Goal: Navigation & Orientation: Find specific page/section

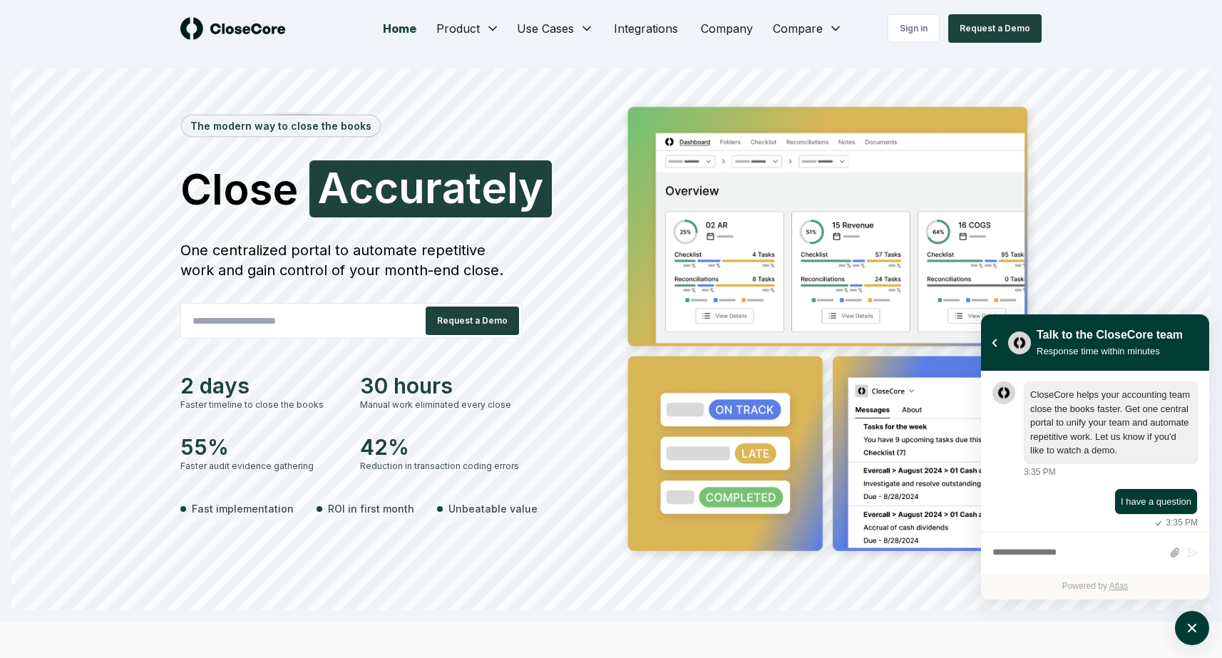
scroll to position [8, 0]
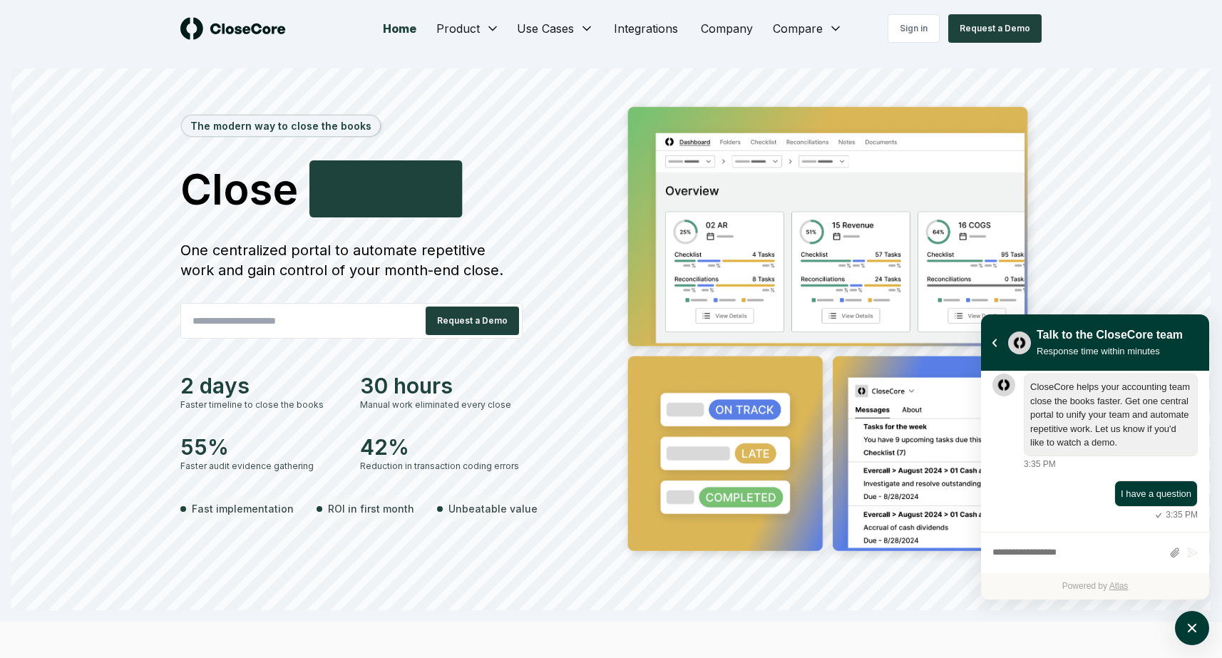
click at [104, 119] on div "The modern way to close the books Close Smarter S m a r t e r One centralized p…" at bounding box center [610, 353] width 1199 height 513
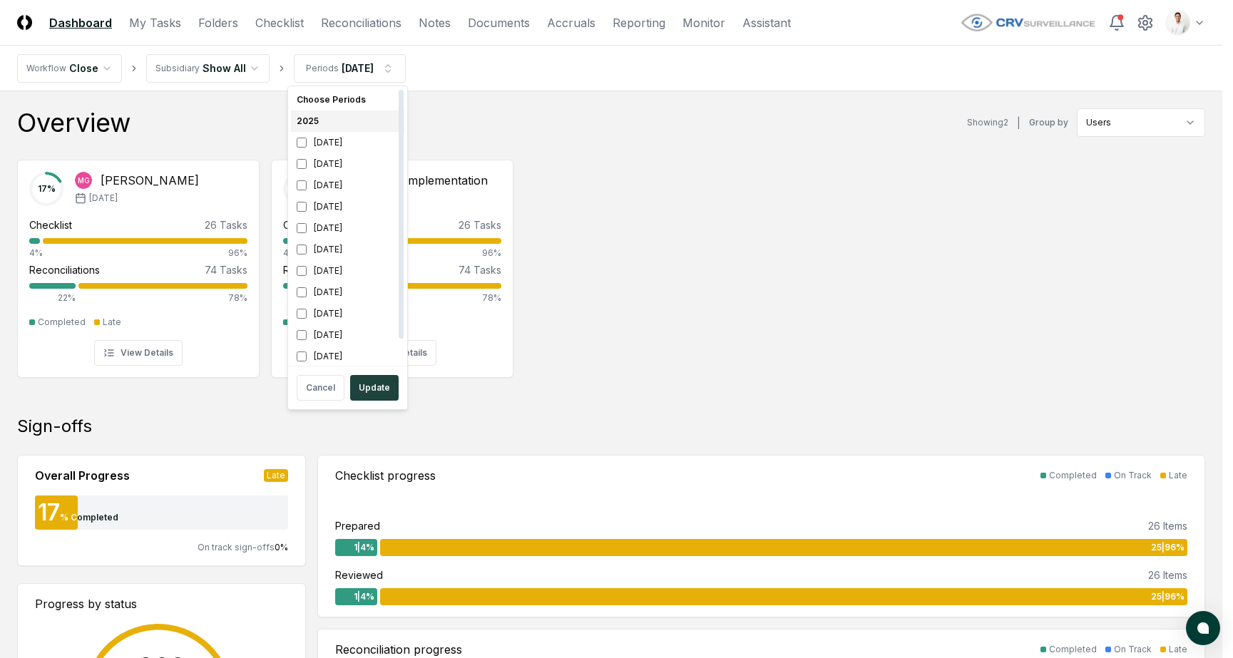
click at [346, 124] on div "2025" at bounding box center [347, 121] width 113 height 21
click at [337, 146] on div "December 2025" at bounding box center [347, 142] width 113 height 21
click at [341, 212] on div "[DATE]" at bounding box center [347, 206] width 113 height 21
click at [343, 210] on div "[DATE]" at bounding box center [347, 206] width 113 height 21
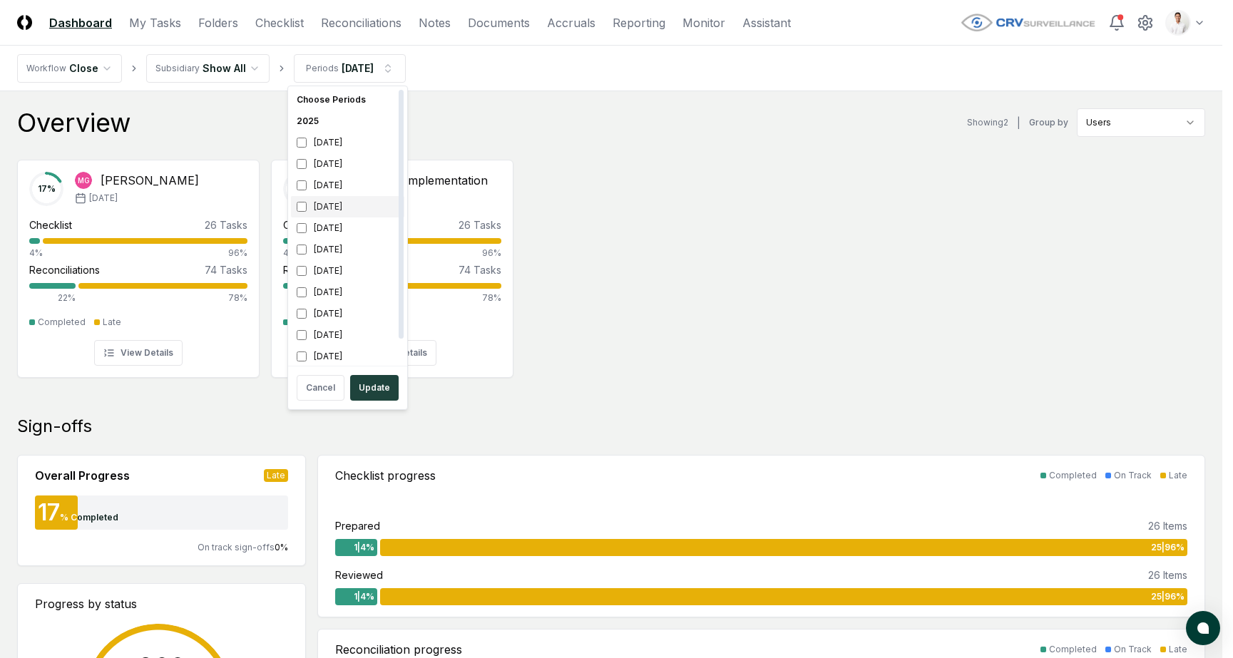
click at [351, 212] on div "[DATE]" at bounding box center [347, 206] width 113 height 21
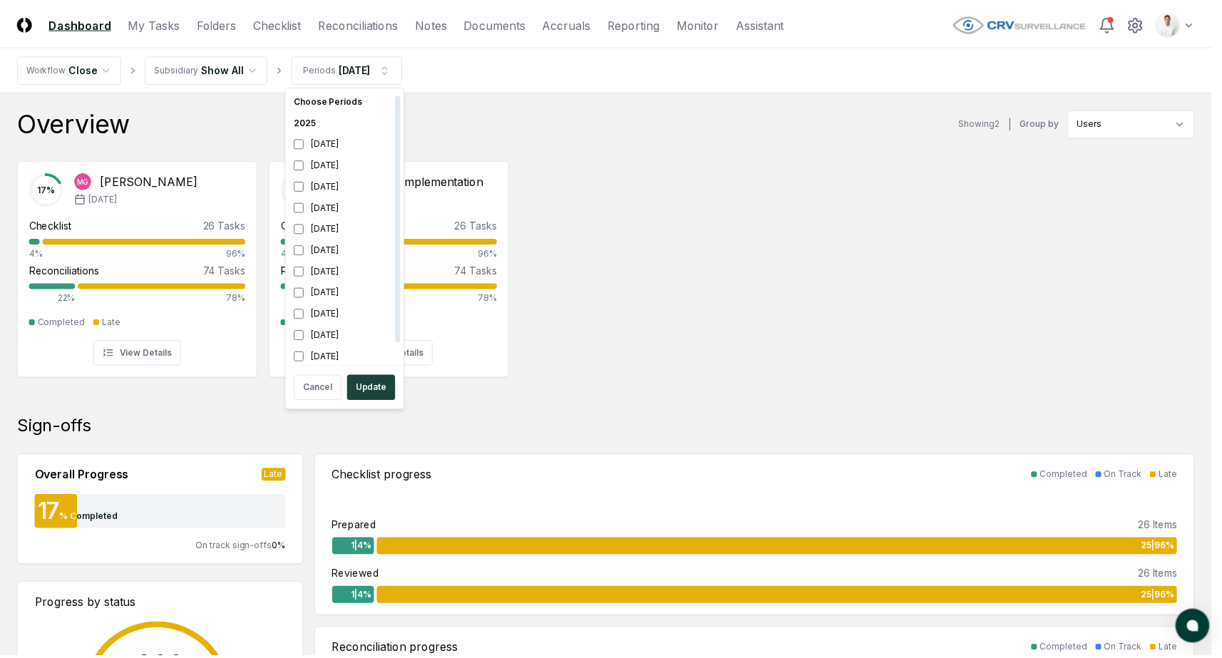
scroll to position [4, 0]
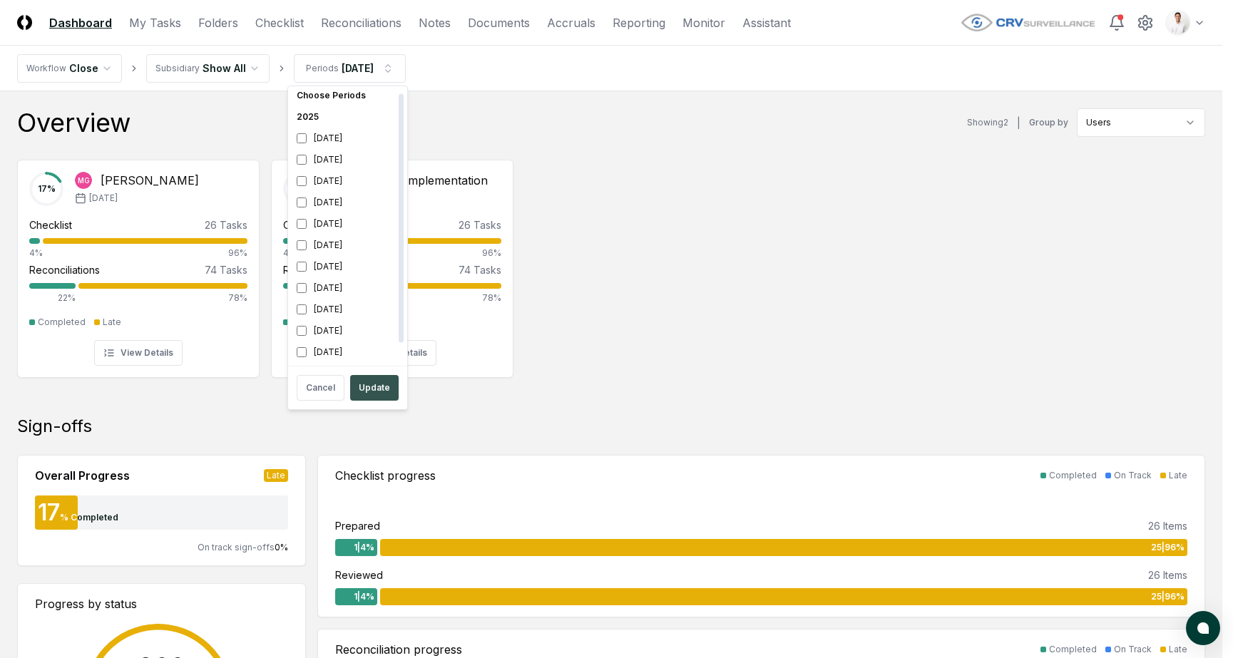
click at [381, 384] on button "Update" at bounding box center [374, 388] width 48 height 26
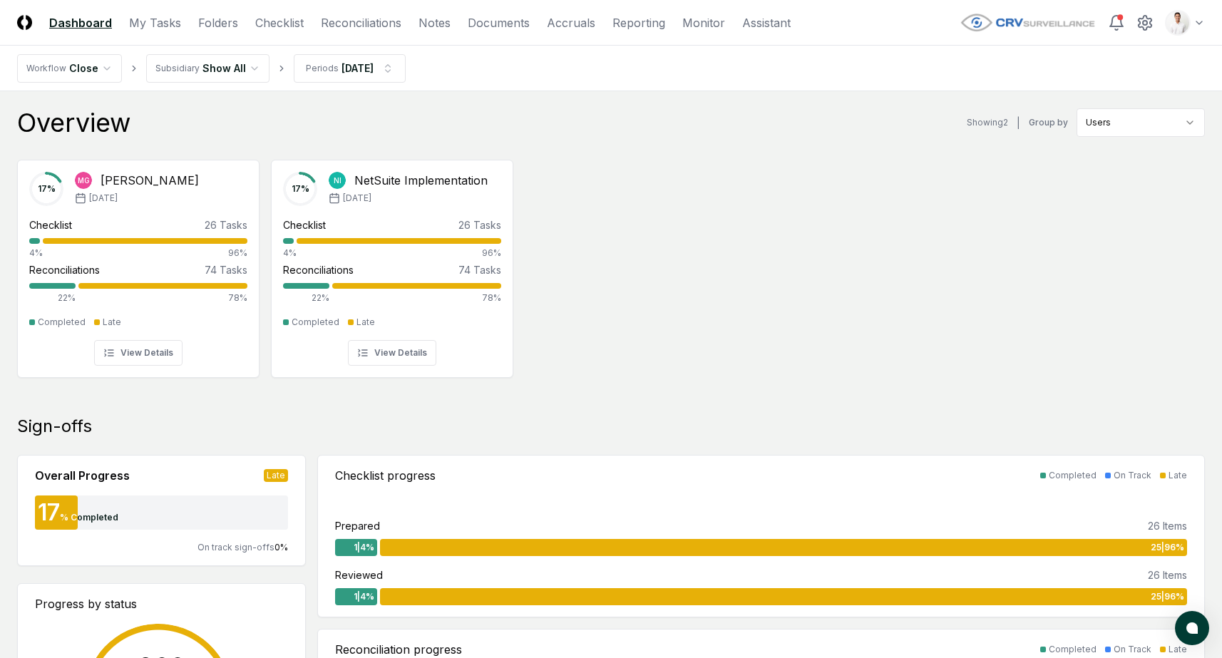
click at [642, 194] on div "17 % MG Molly Ghent Sep '25 Checklist 26 Tasks 4% 96% Reconciliations 74 Tasks …" at bounding box center [611, 267] width 1222 height 238
click at [711, 184] on div "17 % MG Molly Ghent Sep '25 Checklist 26 Tasks 4% 96% Reconciliations 74 Tasks …" at bounding box center [611, 267] width 1222 height 238
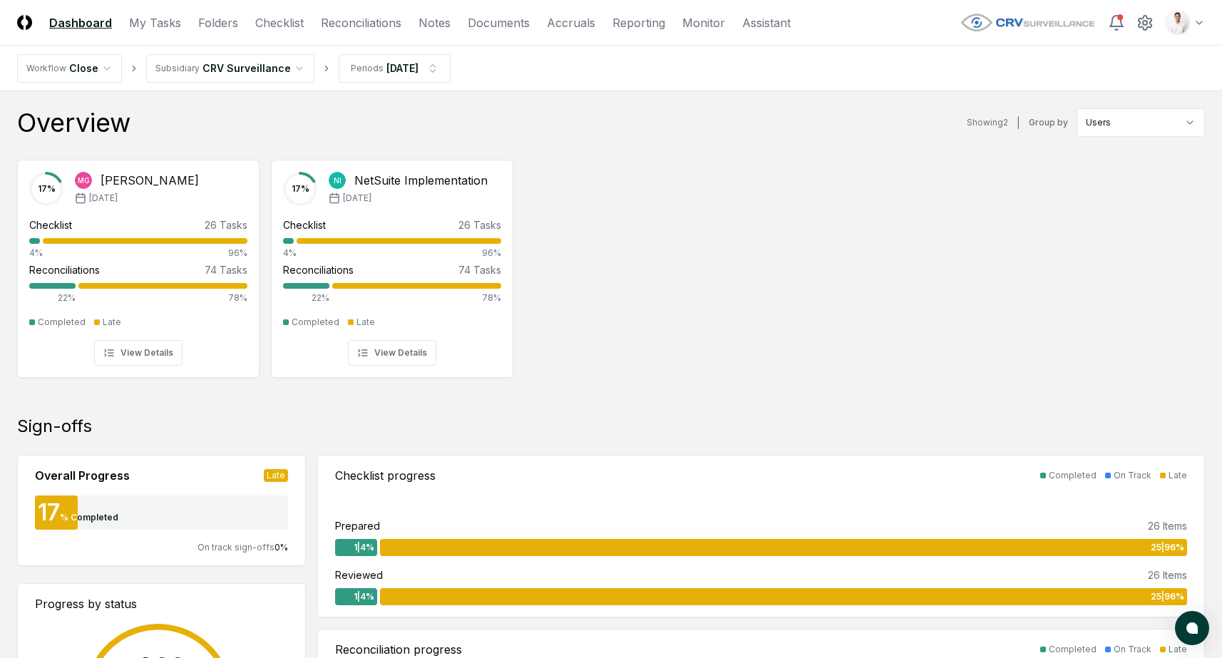
click at [398, 111] on div "Overview Showing 2 | Group by Users" at bounding box center [611, 122] width 1188 height 29
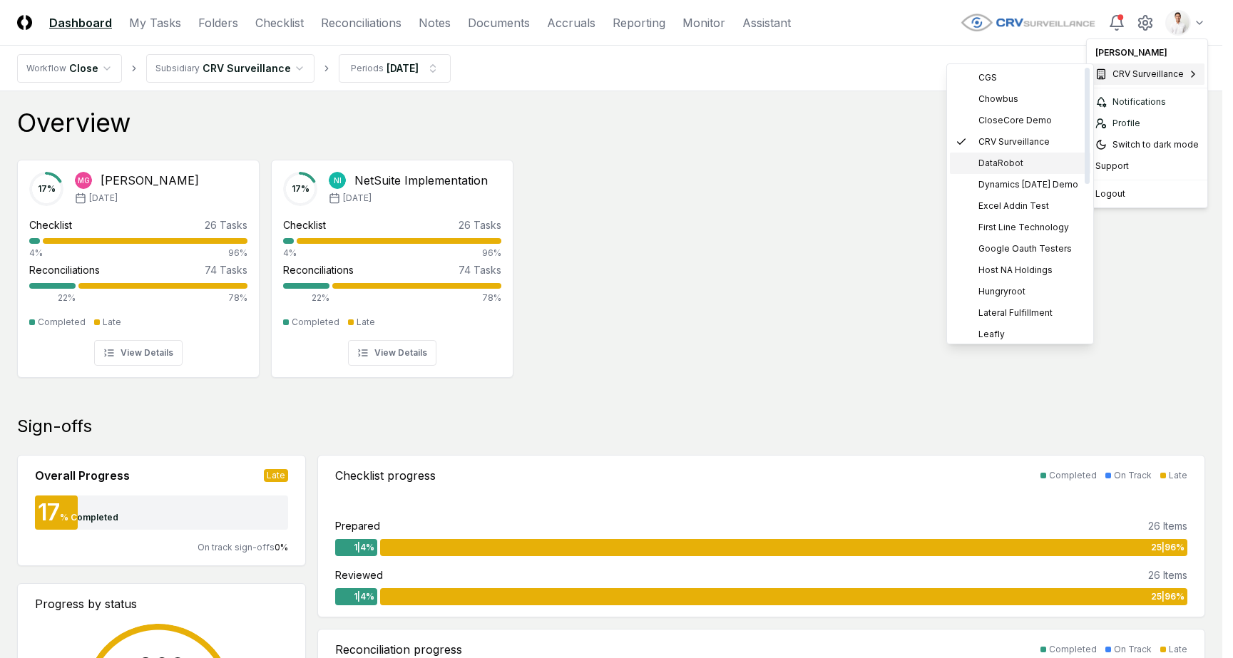
click at [996, 167] on span "DataRobot" at bounding box center [1000, 163] width 45 height 13
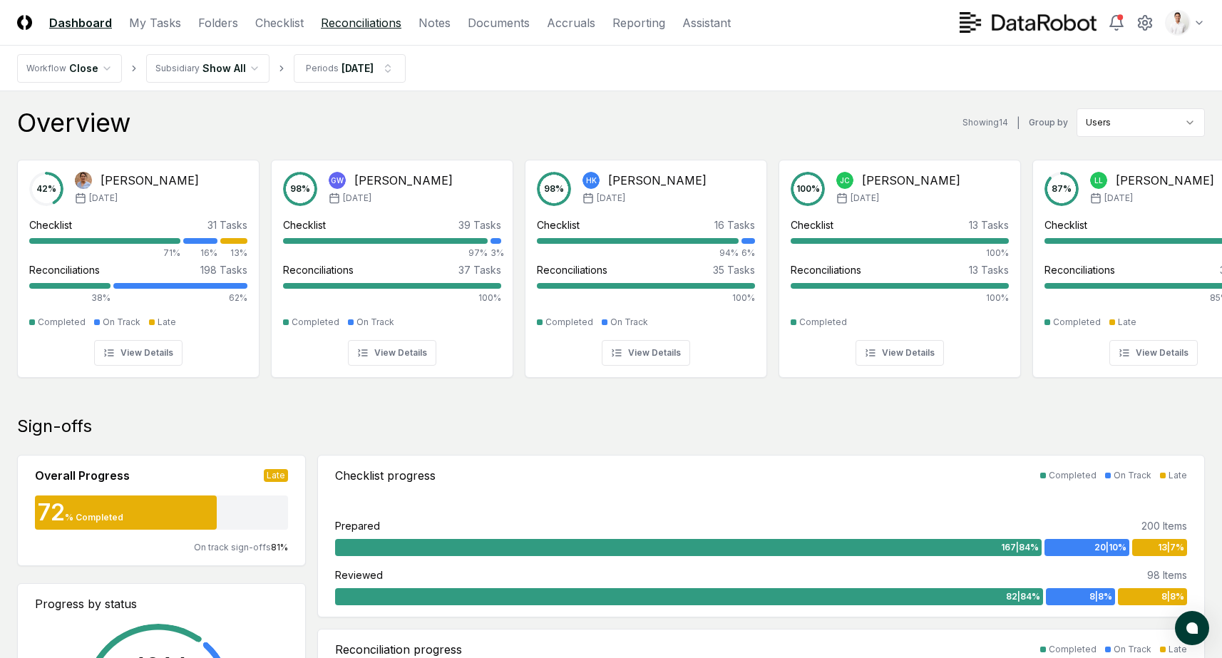
click at [368, 23] on link "Reconciliations" at bounding box center [361, 22] width 81 height 17
